Goal: Communication & Community: Answer question/provide support

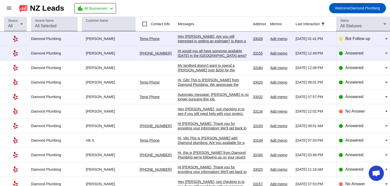
click at [189, 55] on div "Hi would you all have someone available [DATE] in the [GEOGRAPHIC_DATA] area?" at bounding box center [213, 53] width 71 height 9
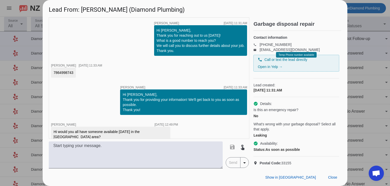
scroll to position [7, 0]
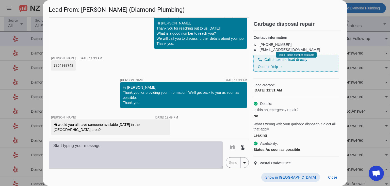
click at [111, 149] on textarea at bounding box center [136, 154] width 174 height 27
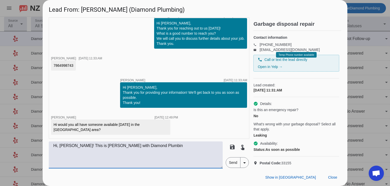
type textarea "Hi, [PERSON_NAME]! This is [PERSON_NAME] with Diamond Plumbing"
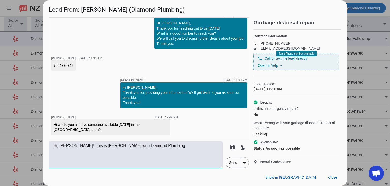
scroll to position [0, 0]
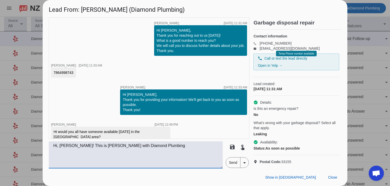
drag, startPoint x: 152, startPoint y: 145, endPoint x: 43, endPoint y: 144, distance: 108.3
click at [43, 144] on div "timer close [PERSON_NAME] [DATE] 11:31:AM Hi [PERSON_NAME], Thank you for reach…" at bounding box center [195, 92] width 305 height 151
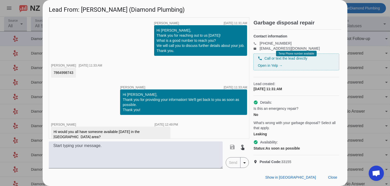
drag, startPoint x: 73, startPoint y: 72, endPoint x: 50, endPoint y: 72, distance: 23.4
click at [50, 72] on div "timer close [PERSON_NAME] [DATE] 11:31:AM Hi [PERSON_NAME], Thank you for reach…" at bounding box center [149, 77] width 201 height 121
copy div "7864998743"
drag, startPoint x: 82, startPoint y: 10, endPoint x: 103, endPoint y: 13, distance: 21.3
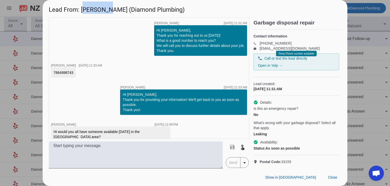
click at [104, 13] on h1 "Lead From: [PERSON_NAME] (Diamond Plumbing)" at bounding box center [195, 8] width 305 height 17
copy h1 "[PERSON_NAME]"
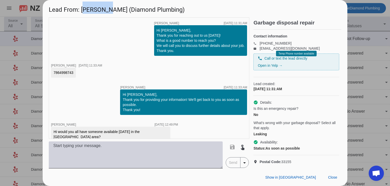
click at [170, 148] on textarea at bounding box center [136, 154] width 174 height 27
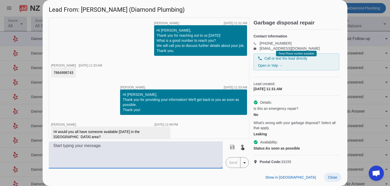
click at [333, 178] on span "Close" at bounding box center [332, 177] width 9 height 4
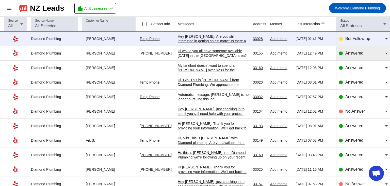
click at [369, 57] on div "Answered" at bounding box center [363, 53] width 49 height 14
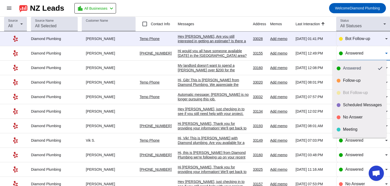
click at [211, 3] on div at bounding box center [195, 93] width 390 height 186
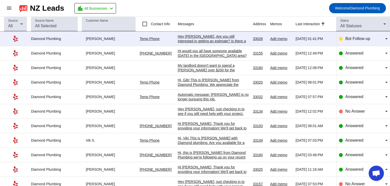
click at [203, 68] on div "My landlord doesn't want to spend a [PERSON_NAME] over $200 for the repair...so…" at bounding box center [213, 76] width 71 height 27
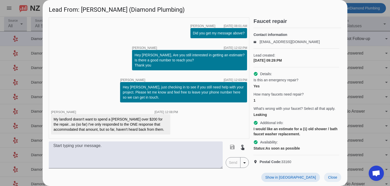
scroll to position [4, 0]
click at [332, 177] on span "Close" at bounding box center [332, 177] width 9 height 4
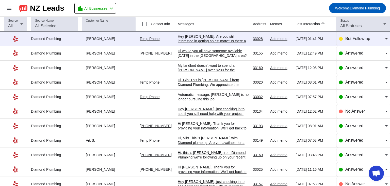
click at [202, 38] on div "Hey [PERSON_NAME], Are you still interested in getting an estimate? Is there a …" at bounding box center [213, 41] width 71 height 14
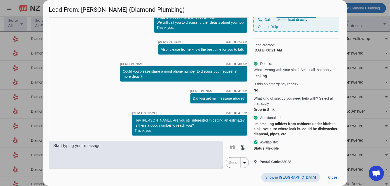
scroll to position [24, 0]
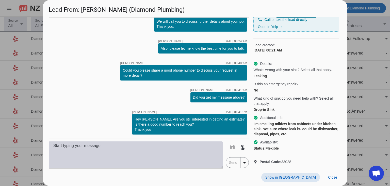
click at [162, 159] on textarea at bounding box center [136, 154] width 174 height 27
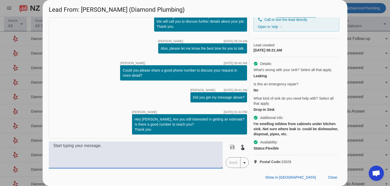
click at [133, 148] on textarea at bounding box center [136, 154] width 174 height 27
paste textarea "Hi, this is [PERSON_NAME] from Diamond Plumbing. We’re following up on your rec…"
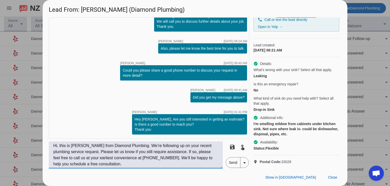
type textarea "Hi, this is [PERSON_NAME] from Diamond Plumbing. We’re following up on your rec…"
click at [233, 163] on span "Send" at bounding box center [233, 162] width 14 height 10
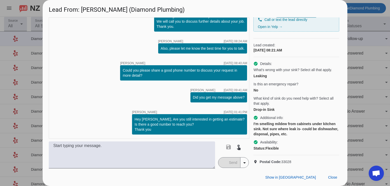
scroll to position [61, 0]
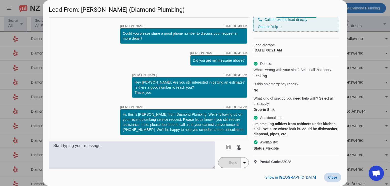
click at [334, 176] on span "Close" at bounding box center [332, 177] width 9 height 4
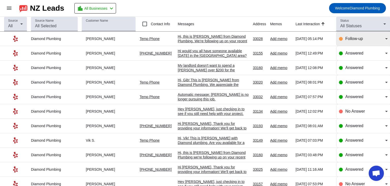
click at [358, 42] on div "Follow-up" at bounding box center [363, 39] width 49 height 14
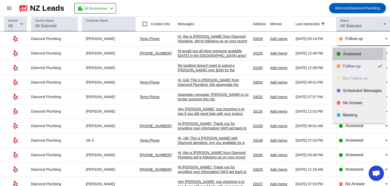
click at [355, 53] on div "Answered" at bounding box center [362, 53] width 39 height 5
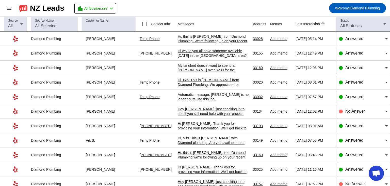
click at [272, 5] on mat-toolbar-row "menu NZ Leads location_city All Businesses chevron_left Welcome Diamond Plumbing" at bounding box center [195, 8] width 390 height 16
click at [364, 100] on div "Answered" at bounding box center [363, 96] width 49 height 14
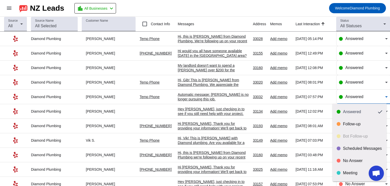
click at [364, 100] on div at bounding box center [195, 93] width 390 height 186
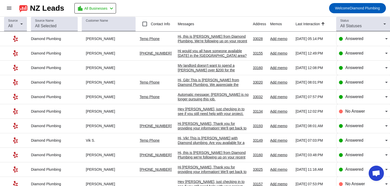
click at [209, 67] on div "My landlord doesn't want to spend a [PERSON_NAME] over $200 for the repair...so…" at bounding box center [213, 76] width 71 height 27
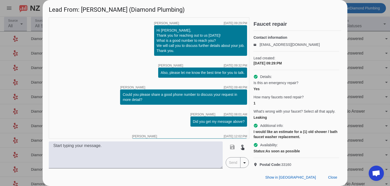
scroll to position [93, 0]
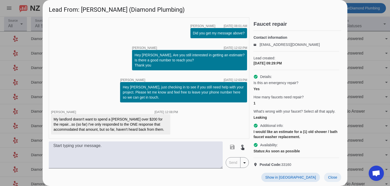
click at [334, 175] on span "Close" at bounding box center [332, 177] width 9 height 4
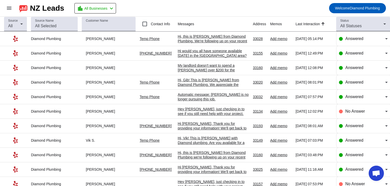
click at [265, 3] on mat-toolbar-row "menu NZ Leads location_city All Businesses chevron_left Welcome Diamond Plumbing" at bounding box center [195, 8] width 390 height 16
